Goal: Task Accomplishment & Management: Manage account settings

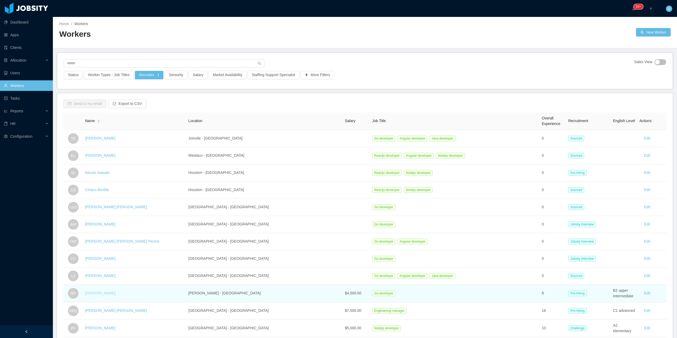
click at [103, 295] on link "Rafael Portela" at bounding box center [100, 293] width 30 height 4
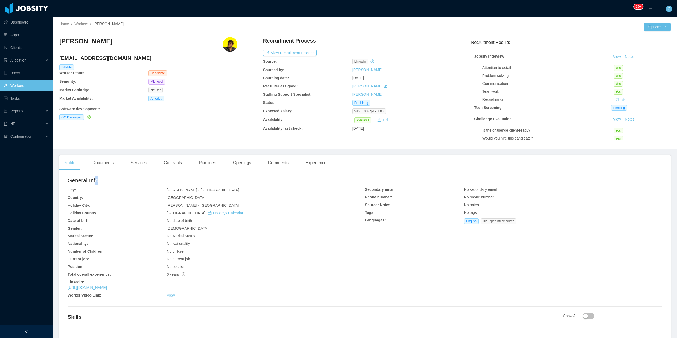
drag, startPoint x: 98, startPoint y: 173, endPoint x: 100, endPoint y: 170, distance: 3.5
click at [99, 171] on div "Profile Documents Services Contracts Pipelines Openings Comments Experience Gen…" at bounding box center [365, 251] width 612 height 190
click at [101, 167] on div "Documents" at bounding box center [103, 163] width 30 height 15
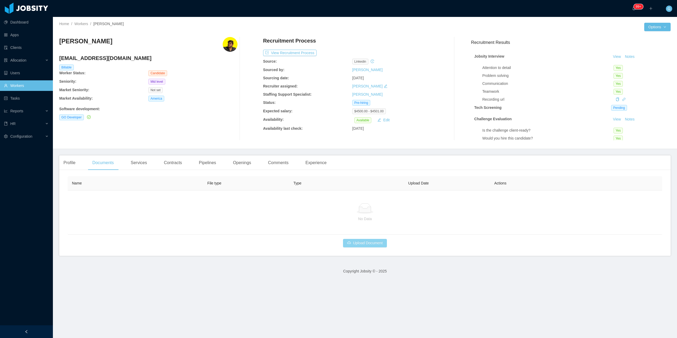
click at [363, 243] on button "Upload Document" at bounding box center [365, 243] width 44 height 8
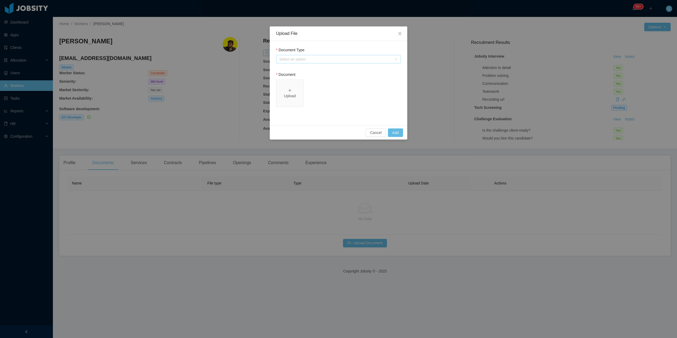
click at [309, 58] on div "Select an option" at bounding box center [335, 59] width 113 height 5
click at [305, 79] on li "Jobsity Resume" at bounding box center [338, 78] width 125 height 8
click at [301, 110] on div "Select one" at bounding box center [335, 108] width 113 height 5
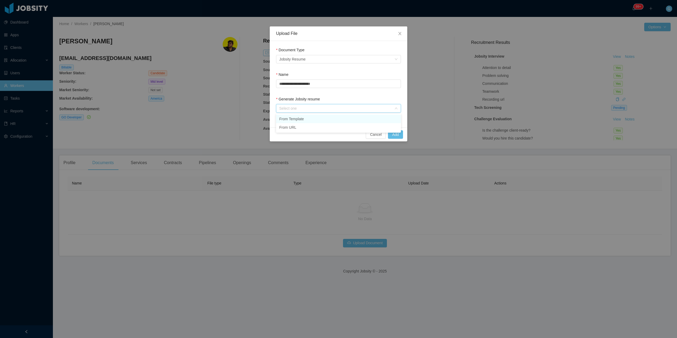
click at [295, 119] on li "From Template" at bounding box center [338, 119] width 125 height 8
drag, startPoint x: 414, startPoint y: 137, endPoint x: 401, endPoint y: 138, distance: 13.2
click at [414, 137] on div "**********" at bounding box center [338, 169] width 677 height 338
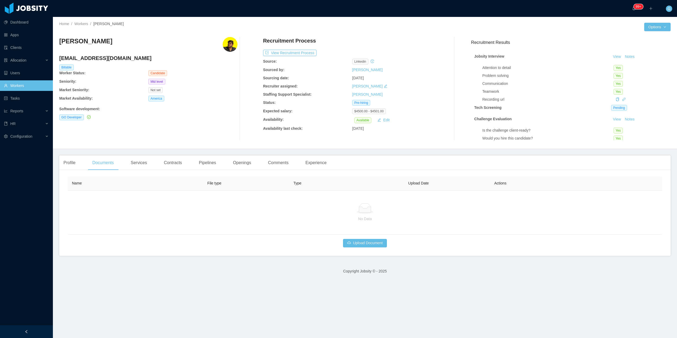
click at [399, 138] on body "Dashboard Apps Clients Allocation Users Workers Tasks Reports HR Configuration …" at bounding box center [338, 169] width 677 height 338
drag, startPoint x: 335, startPoint y: 236, endPoint x: 377, endPoint y: 245, distance: 42.1
click at [350, 238] on div "Name File type Type Upload Date Actions No Data Upload Document" at bounding box center [365, 212] width 595 height 71
click at [371, 242] on button "Upload Document" at bounding box center [365, 243] width 44 height 8
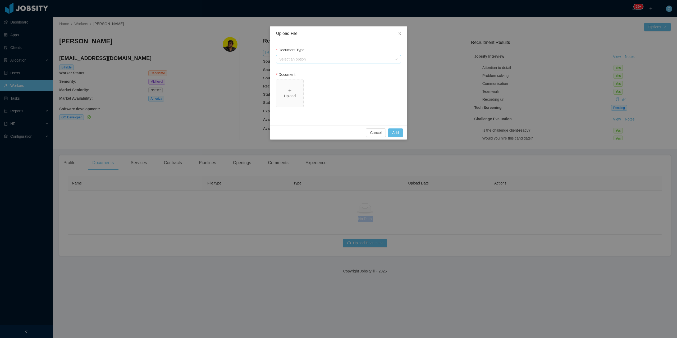
click at [319, 60] on div "Select an option" at bounding box center [335, 59] width 113 height 5
click at [305, 82] on li "Jobsity Resume" at bounding box center [338, 78] width 125 height 8
click at [300, 99] on label "Generate Jobsity resume" at bounding box center [298, 99] width 44 height 4
click at [304, 109] on div "Select one" at bounding box center [335, 108] width 113 height 5
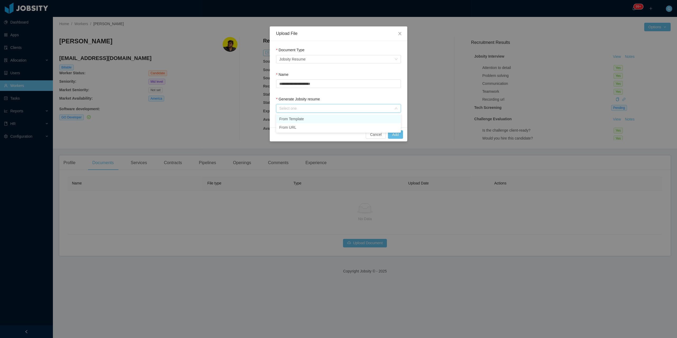
click at [299, 119] on li "From Template" at bounding box center [338, 119] width 125 height 8
click at [399, 135] on button "Add" at bounding box center [395, 134] width 15 height 8
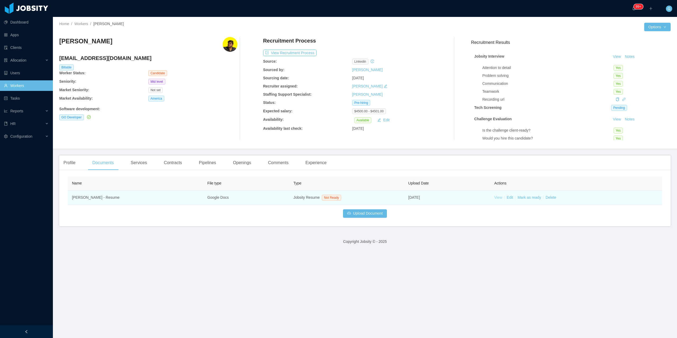
click at [496, 198] on link "View" at bounding box center [499, 198] width 8 height 4
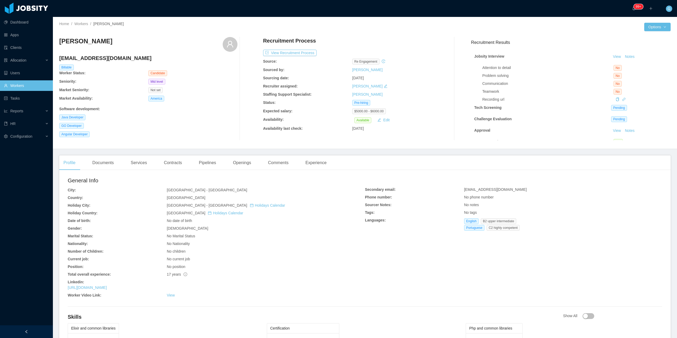
click at [536, 83] on div "Communication" at bounding box center [548, 84] width 131 height 6
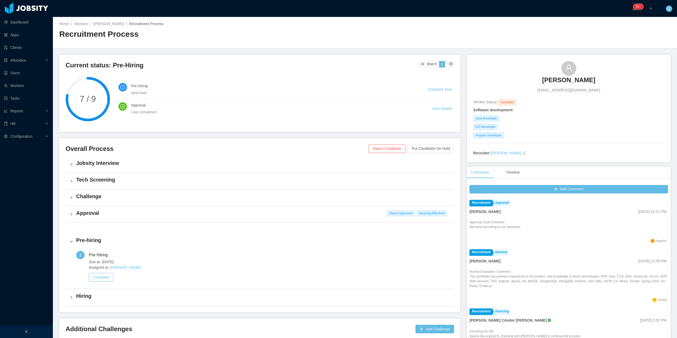
click at [94, 193] on h4 "Challenge" at bounding box center [263, 196] width 374 height 7
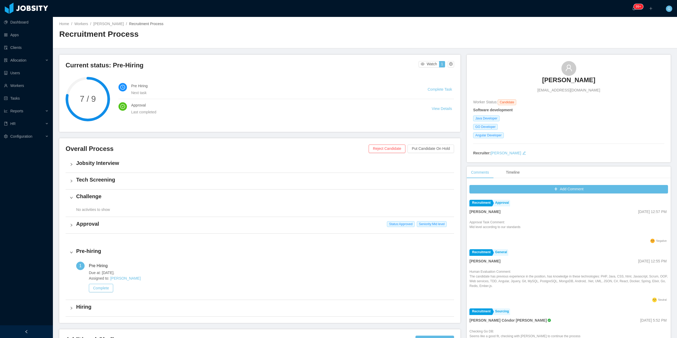
click at [97, 171] on div "Jobsity Interview" at bounding box center [260, 164] width 389 height 16
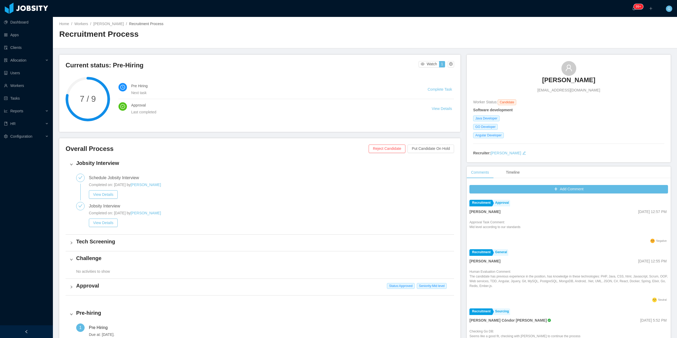
click at [95, 162] on h4 "Jobsity Interview" at bounding box center [263, 163] width 374 height 7
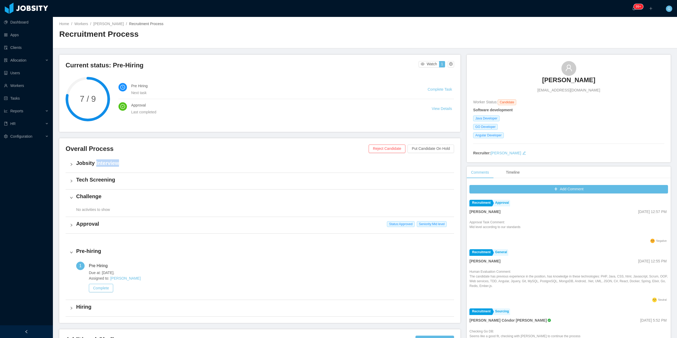
click at [95, 162] on h4 "Jobsity Interview" at bounding box center [263, 163] width 374 height 7
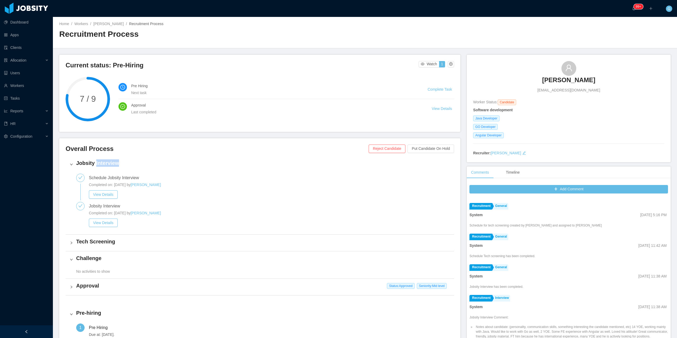
scroll to position [450, 0]
click at [114, 225] on button "View Details" at bounding box center [103, 223] width 29 height 8
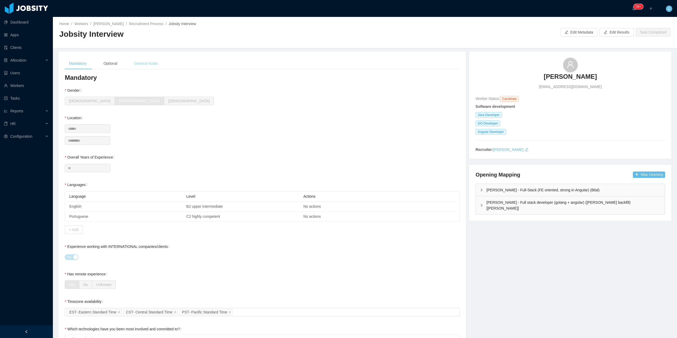
click at [157, 66] on div "General Notes" at bounding box center [146, 64] width 32 height 12
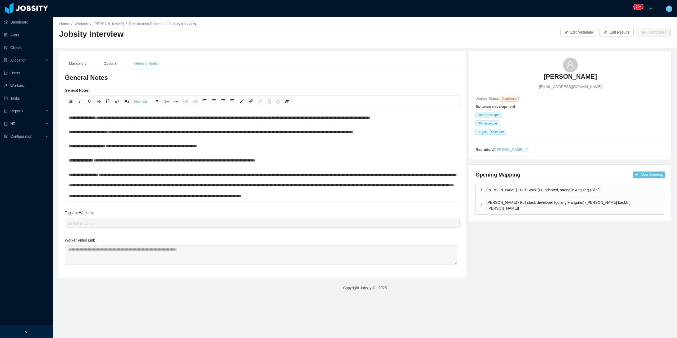
scroll to position [127, 0]
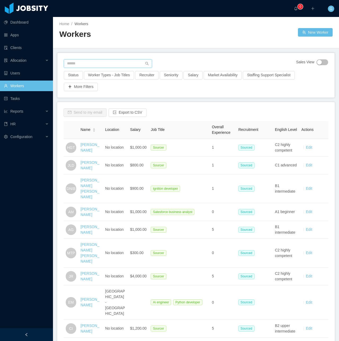
click at [78, 65] on input "text" at bounding box center [108, 63] width 88 height 8
paste input "**********"
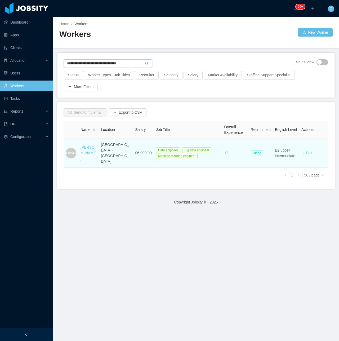
type input "**********"
click at [83, 152] on div "Fabio Rosindo Daher de Barros" at bounding box center [88, 152] width 16 height 17
click at [83, 148] on link "Fabio Rosindo Daher de Barros" at bounding box center [87, 152] width 15 height 15
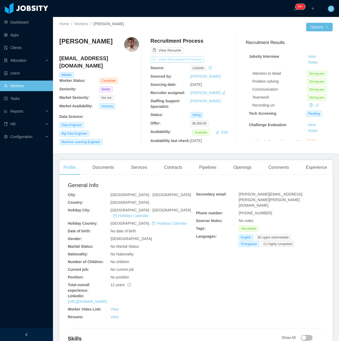
click at [163, 60] on button "View Recruitment Process" at bounding box center [176, 59] width 53 height 6
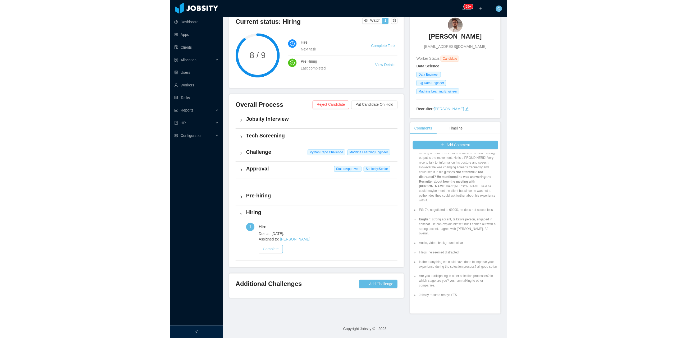
scroll to position [79, 0]
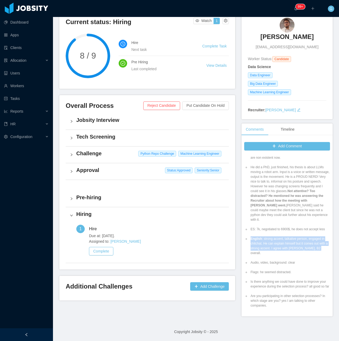
drag, startPoint x: 317, startPoint y: 239, endPoint x: 251, endPoint y: 229, distance: 67.0
click at [249, 236] on li "English : strong accent, talkative person, engaged in chitchat. He can explain …" at bounding box center [289, 245] width 80 height 19
copy li "English : strong accent, talkative person, engaged in chitchat. He can explain …"
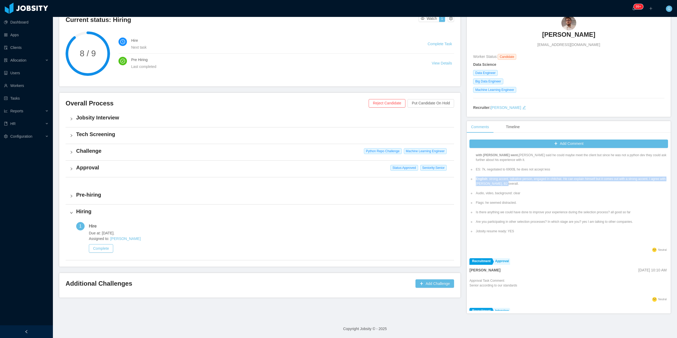
scroll to position [60, 0]
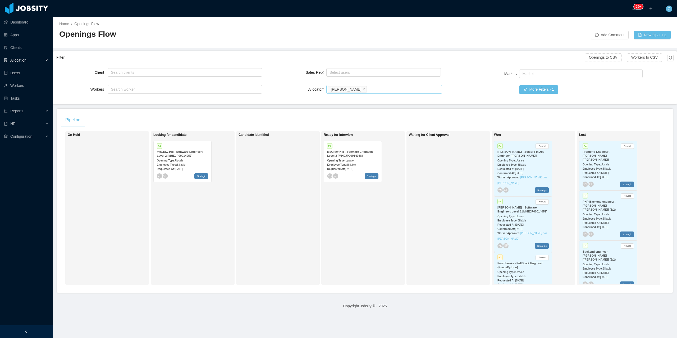
click at [385, 87] on div "Search allocators Guido Fernandez" at bounding box center [383, 89] width 111 height 8
click at [363, 92] on span at bounding box center [364, 89] width 3 height 5
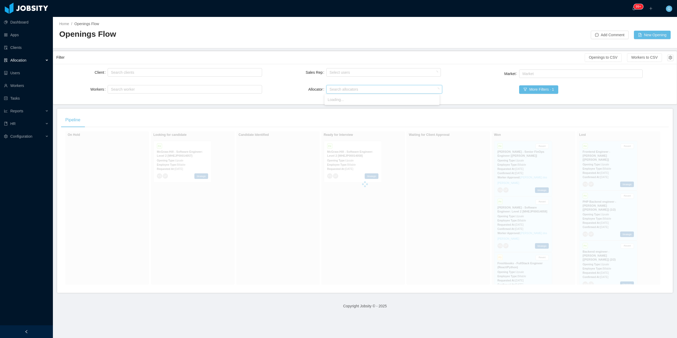
click at [362, 92] on div "Search allocators" at bounding box center [383, 89] width 107 height 5
type input "****"
click at [338, 95] on ul "Luisa Romero" at bounding box center [382, 99] width 115 height 11
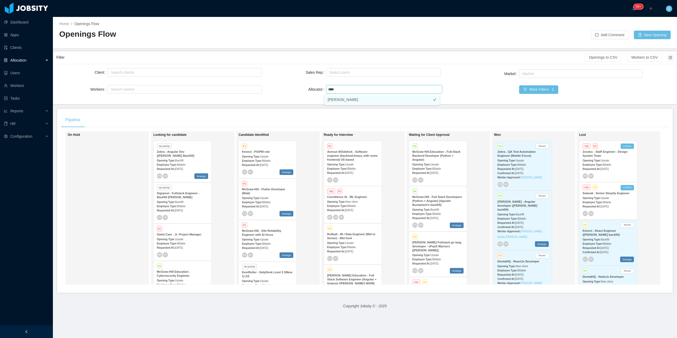
click at [340, 98] on li "Luisa Romero" at bounding box center [382, 100] width 115 height 8
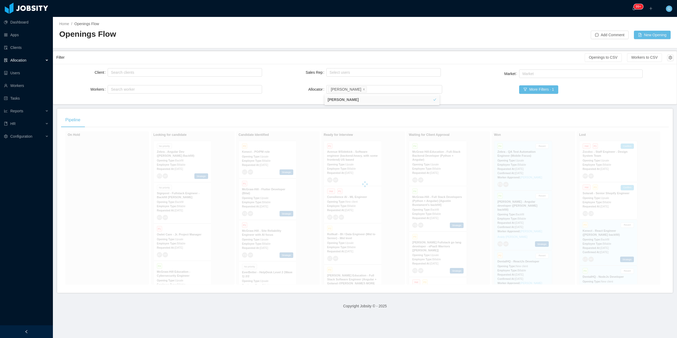
click at [465, 93] on div "Client Search clients Workers Search worker Sales Rep Select users Allocator Se…" at bounding box center [365, 84] width 618 height 34
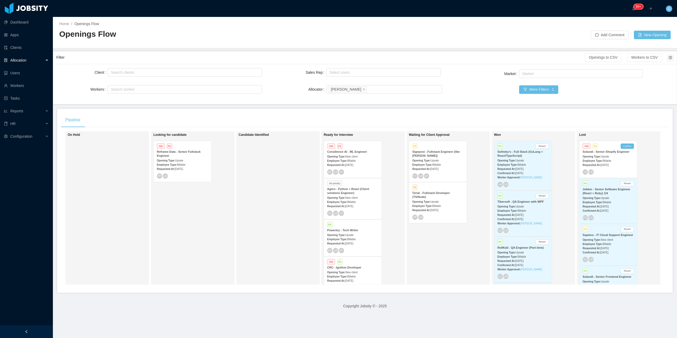
click at [188, 156] on div "Reframe Data - Senior Fullstack Engineer" at bounding box center [182, 154] width 51 height 8
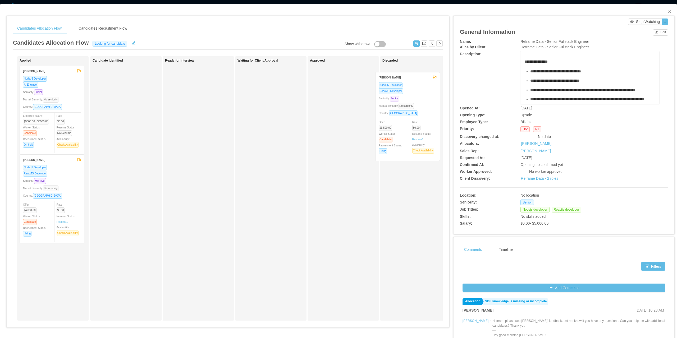
drag, startPoint x: 70, startPoint y: 87, endPoint x: 382, endPoint y: 90, distance: 311.5
click at [431, 91] on div "Applied Nelson Lopes NodeJS Developer ReactJS Developer Seniority: Senior Marke…" at bounding box center [228, 190] width 430 height 269
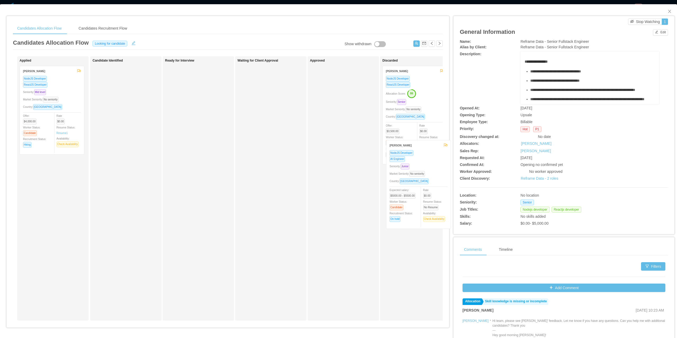
drag, startPoint x: 55, startPoint y: 90, endPoint x: 422, endPoint y: 165, distance: 375.0
click at [422, 165] on div "Applied Maycon Aguiar NodeJS Developer AI Engineer Seniority: Junior Market Sen…" at bounding box center [228, 190] width 430 height 269
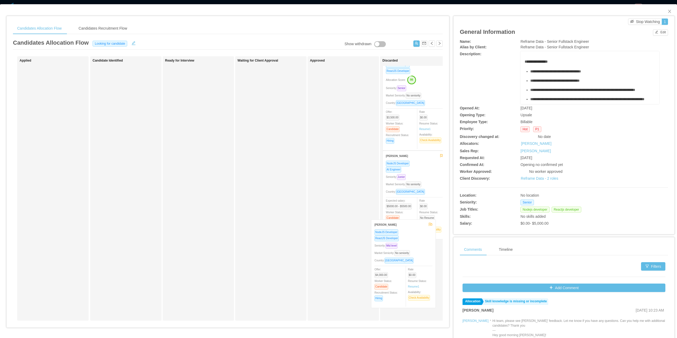
drag, startPoint x: 62, startPoint y: 86, endPoint x: 426, endPoint y: 246, distance: 397.9
click at [426, 246] on div "Applied Bruno Hoffman NodeJS Developer ReactJS Developer Seniority: Mid level M…" at bounding box center [228, 190] width 430 height 269
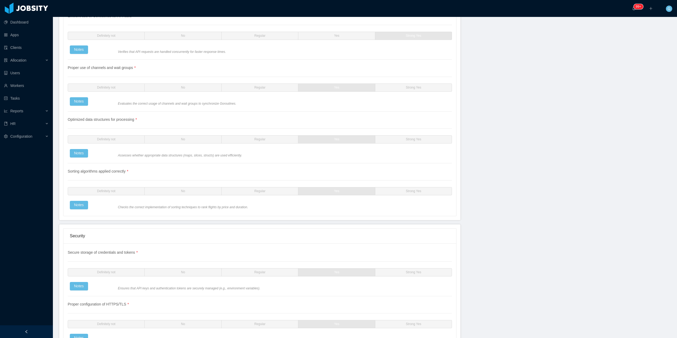
scroll to position [633, 0]
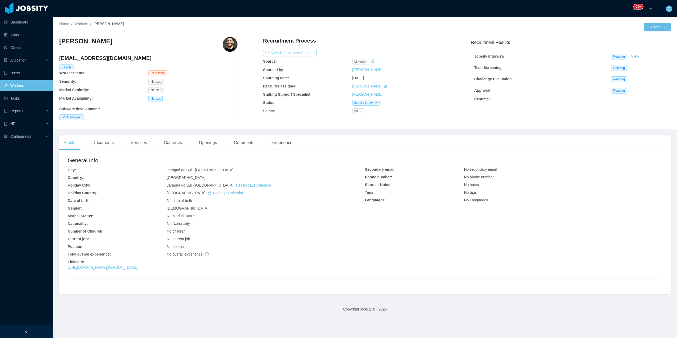
click at [311, 53] on button "View Recruitment Process" at bounding box center [289, 53] width 53 height 6
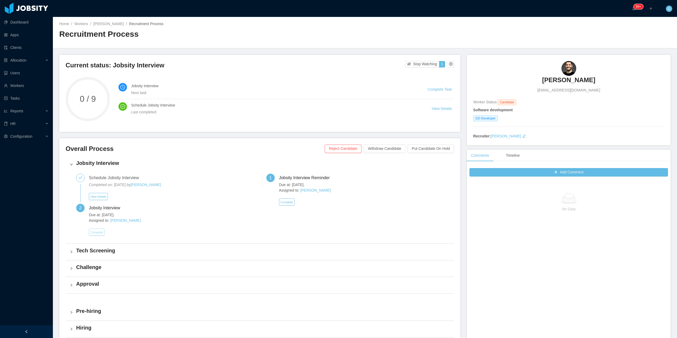
click at [100, 232] on button "Complete" at bounding box center [97, 232] width 16 height 7
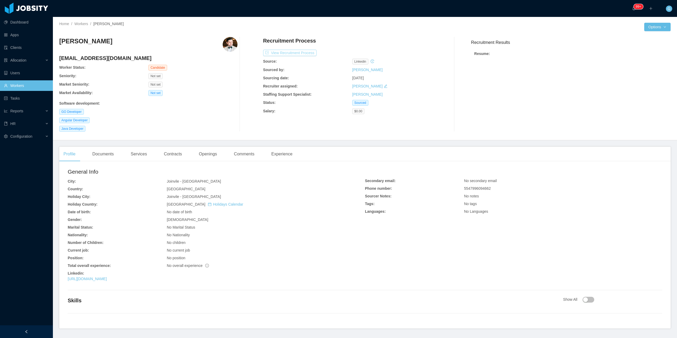
click at [289, 53] on button "View Recruitment Process" at bounding box center [289, 53] width 53 height 6
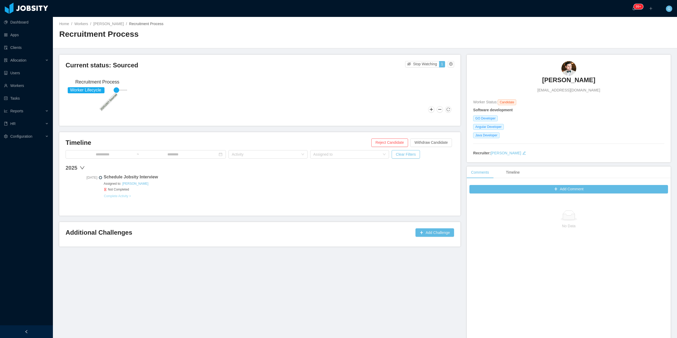
click at [116, 198] on button "Complete Activity >" at bounding box center [118, 196] width 28 height 4
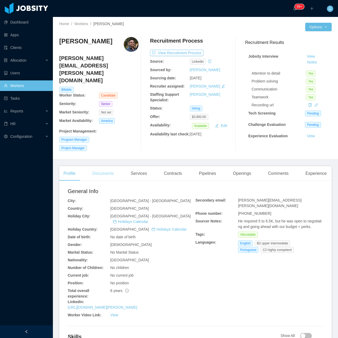
click at [118, 166] on div "Documents" at bounding box center [103, 173] width 30 height 15
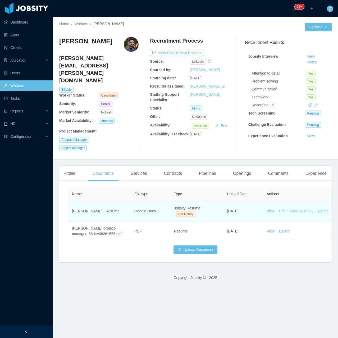
click at [294, 209] on link "Mark as ready" at bounding box center [302, 211] width 24 height 4
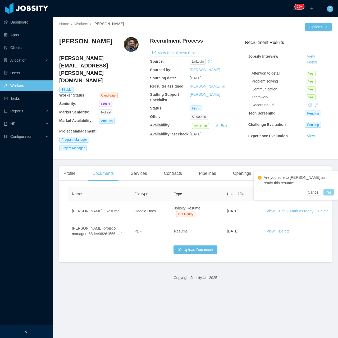
click at [332, 192] on button "Yes" at bounding box center [329, 192] width 10 height 6
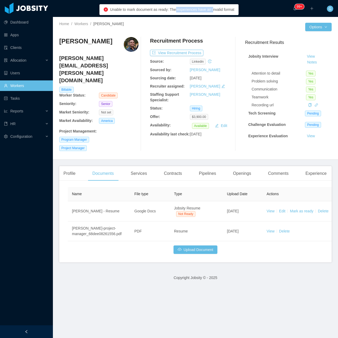
drag, startPoint x: 176, startPoint y: 9, endPoint x: 212, endPoint y: 13, distance: 36.5
click at [212, 13] on div "Unable to mark document as ready: The experiences have an invalid format" at bounding box center [169, 9] width 139 height 11
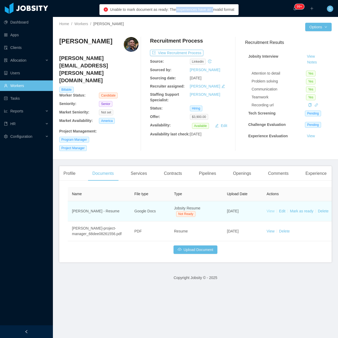
click at [272, 209] on link "View" at bounding box center [271, 211] width 8 height 4
